Goal: Task Accomplishment & Management: Complete application form

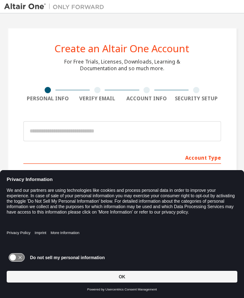
click at [135, 273] on button "OK" at bounding box center [122, 277] width 231 height 12
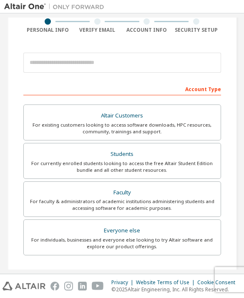
scroll to position [69, 0]
click at [181, 160] on div "For currently enrolled students looking to access the free Altair Student Editi…" at bounding box center [122, 166] width 187 height 13
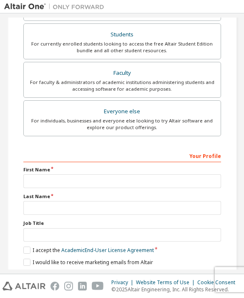
scroll to position [210, 0]
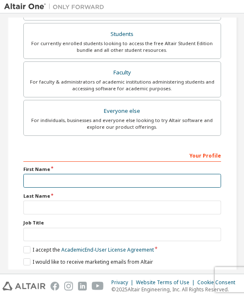
click at [98, 178] on input "text" at bounding box center [122, 181] width 198 height 14
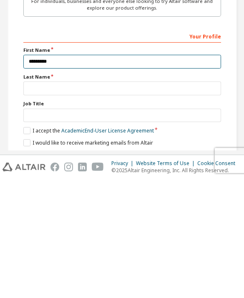
type input "********"
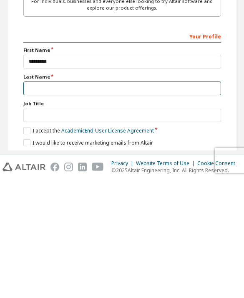
click at [83, 201] on input "text" at bounding box center [122, 208] width 198 height 14
type input "**********"
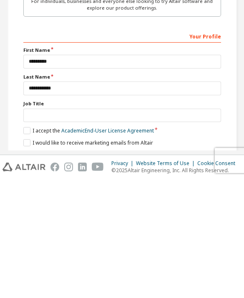
click at [77, 219] on label "Job Title" at bounding box center [122, 222] width 198 height 7
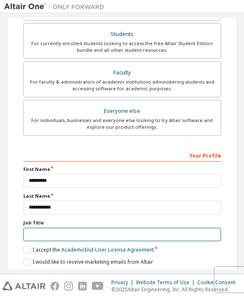
click at [72, 228] on input "text" at bounding box center [122, 235] width 198 height 14
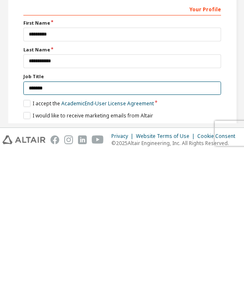
type input "*******"
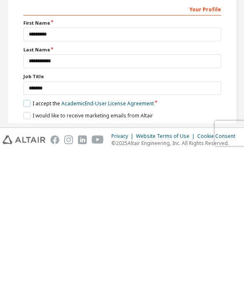
click at [24, 246] on label "I accept the Academic End-User License Agreement" at bounding box center [88, 249] width 131 height 7
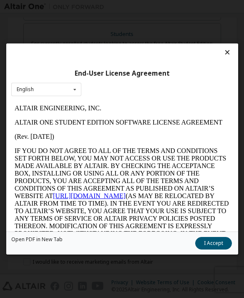
scroll to position [0, 0]
click at [228, 48] on icon at bounding box center [227, 52] width 9 height 8
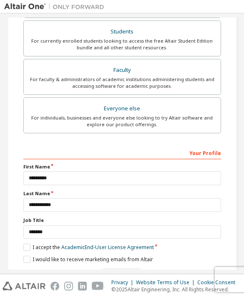
scroll to position [212, 0]
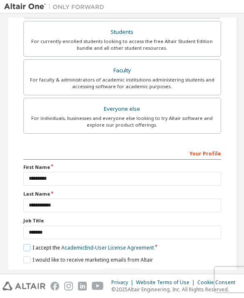
click at [30, 244] on label "I accept the Academic End-User License Agreement" at bounding box center [88, 247] width 131 height 7
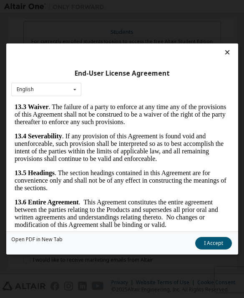
scroll to position [2597, 0]
click at [216, 249] on button "I Accept" at bounding box center [213, 243] width 37 height 13
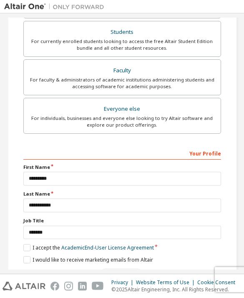
scroll to position [212, 0]
click at [33, 256] on label "I would like to receive marketing emails from Altair" at bounding box center [88, 259] width 130 height 7
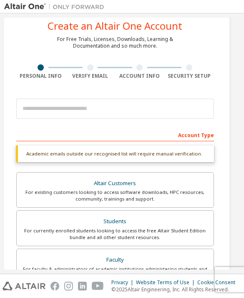
scroll to position [22, 7]
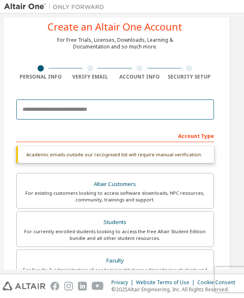
click at [69, 99] on input "email" at bounding box center [115, 109] width 198 height 20
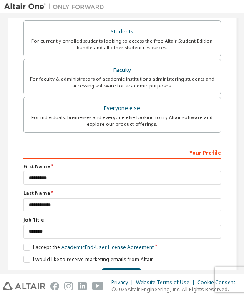
scroll to position [191, 0]
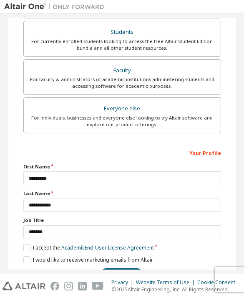
type input "**********"
click at [30, 76] on div "Faculty" at bounding box center [122, 71] width 187 height 12
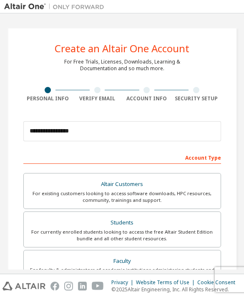
click at [92, 229] on div "For currently enrolled students looking to access the free Altair Student Editi…" at bounding box center [122, 235] width 187 height 13
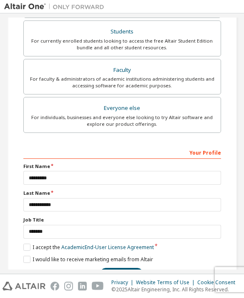
scroll to position [191, 0]
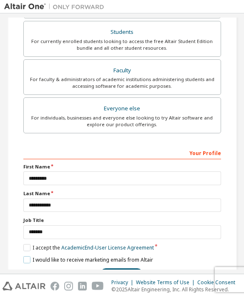
click at [29, 256] on label "I would like to receive marketing emails from Altair" at bounding box center [88, 259] width 130 height 7
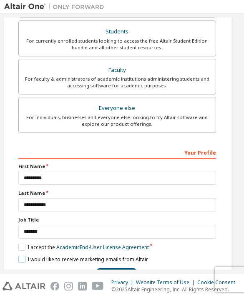
scroll to position [191, 5]
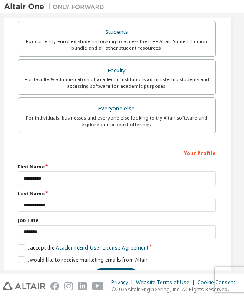
click at [119, 268] on button "Next" at bounding box center [116, 274] width 44 height 13
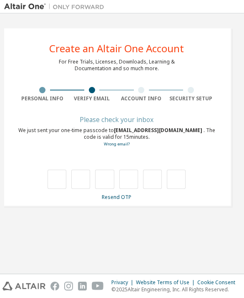
scroll to position [0, 5]
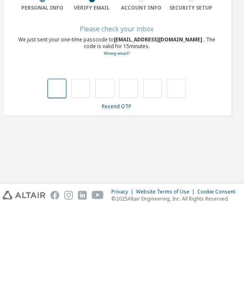
type input "*"
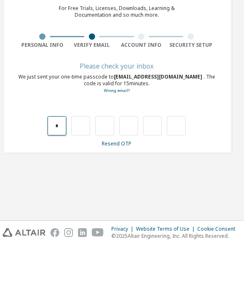
click at [60, 170] on input "*" at bounding box center [57, 179] width 19 height 19
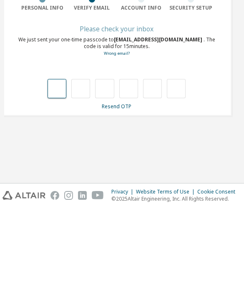
type input "*"
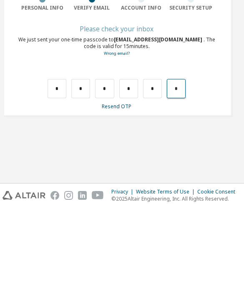
type input "*"
